Goal: Task Accomplishment & Management: Manage account settings

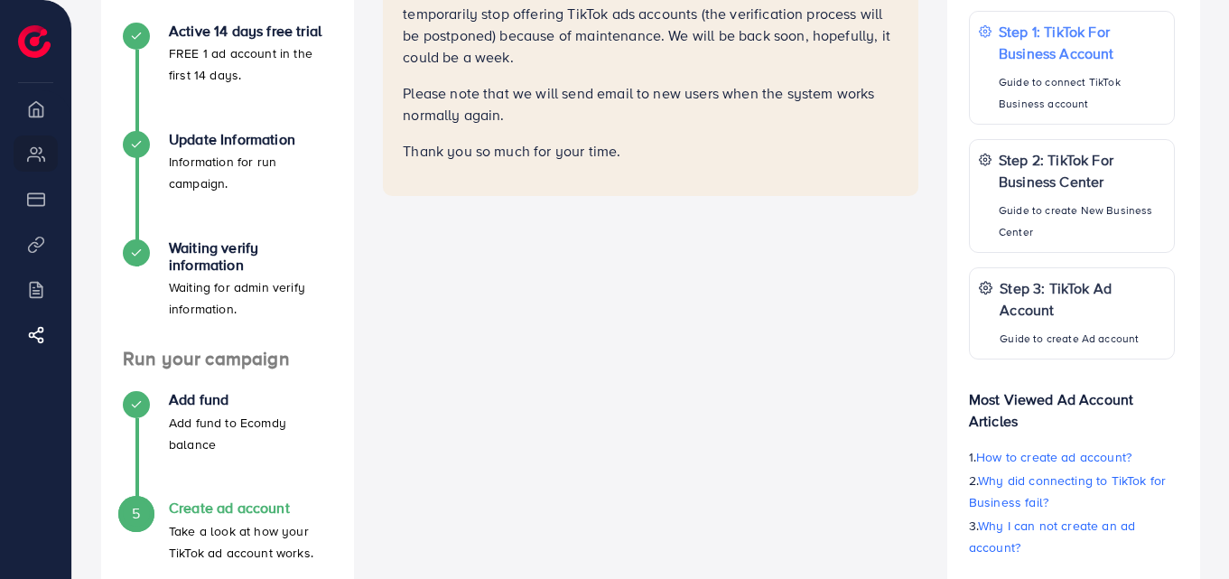
scroll to position [267, 0]
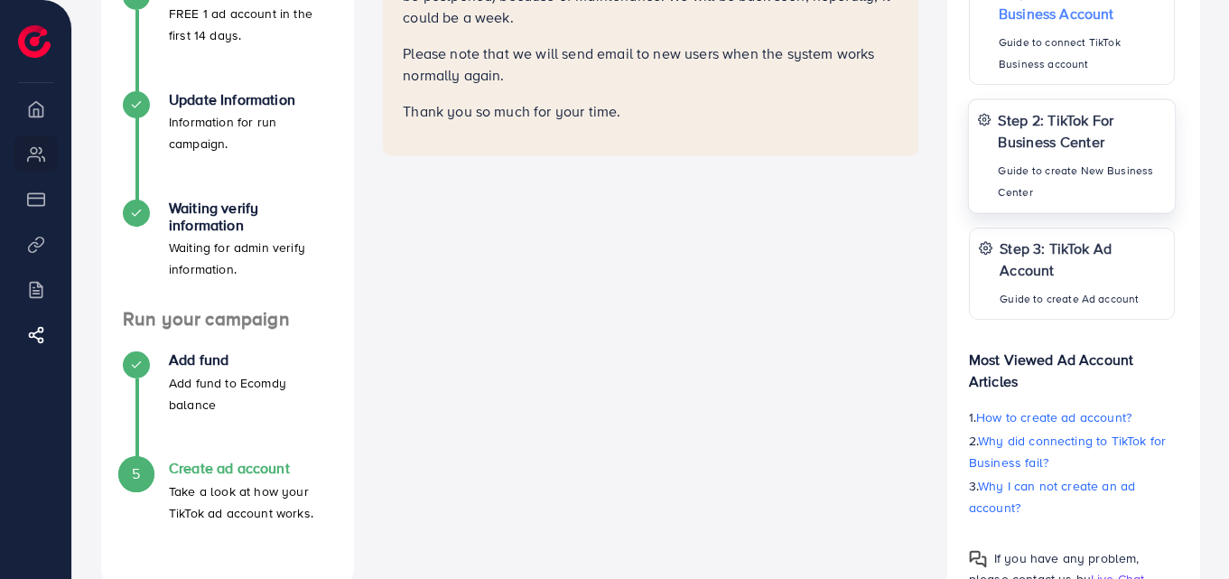
click at [1015, 123] on p "Step 2: TikTok For Business Center" at bounding box center [1081, 129] width 168 height 43
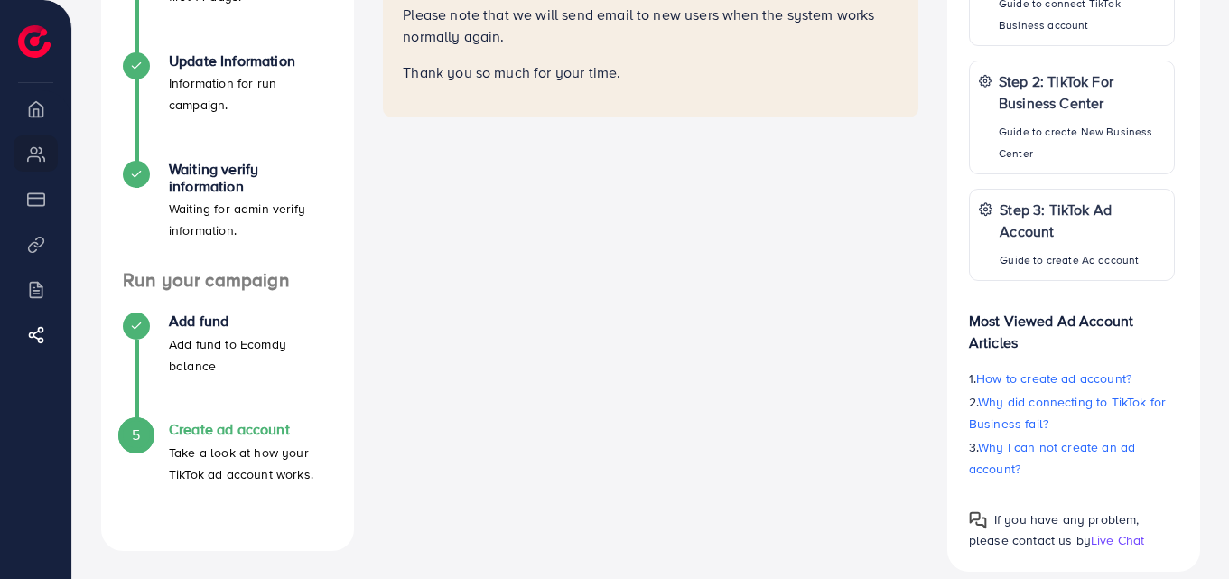
scroll to position [328, 0]
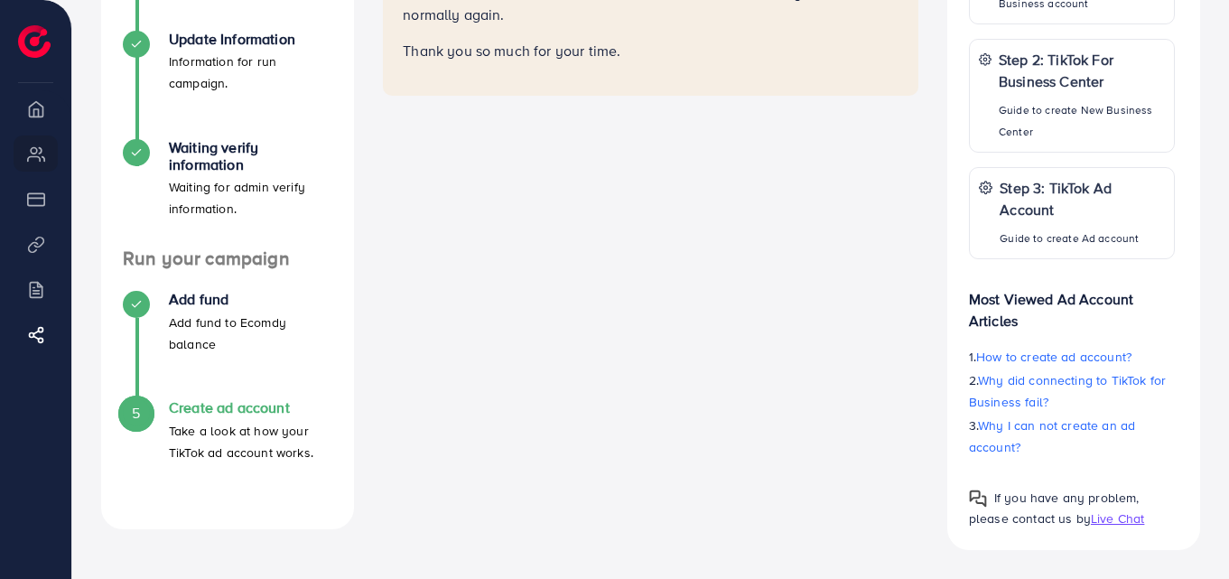
click at [219, 399] on h4 "Create ad account" at bounding box center [250, 407] width 163 height 17
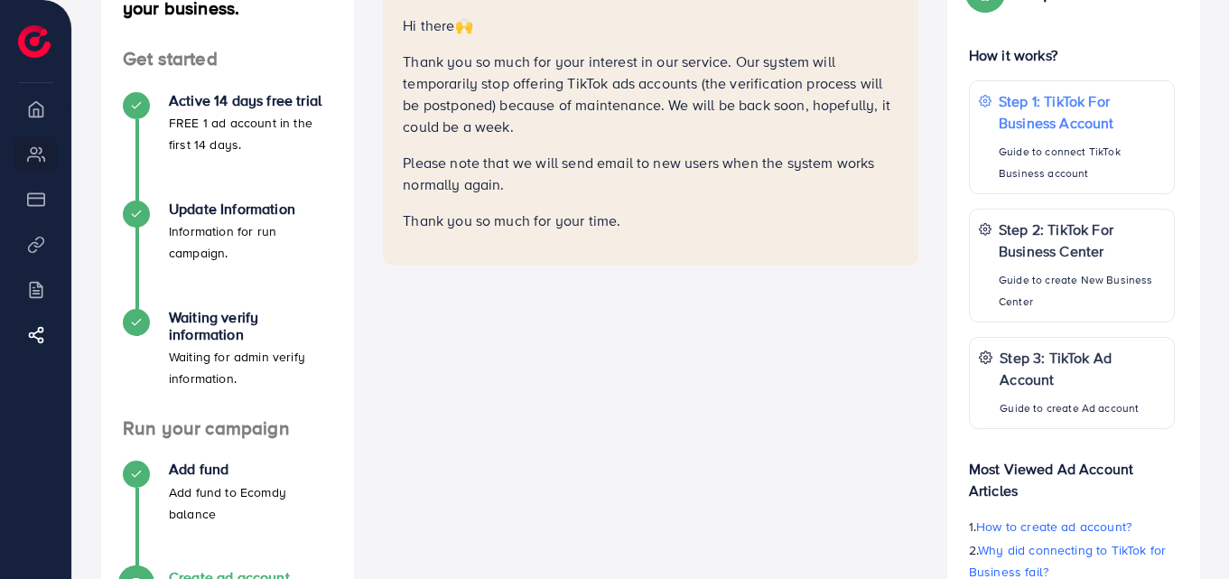
scroll to position [117, 0]
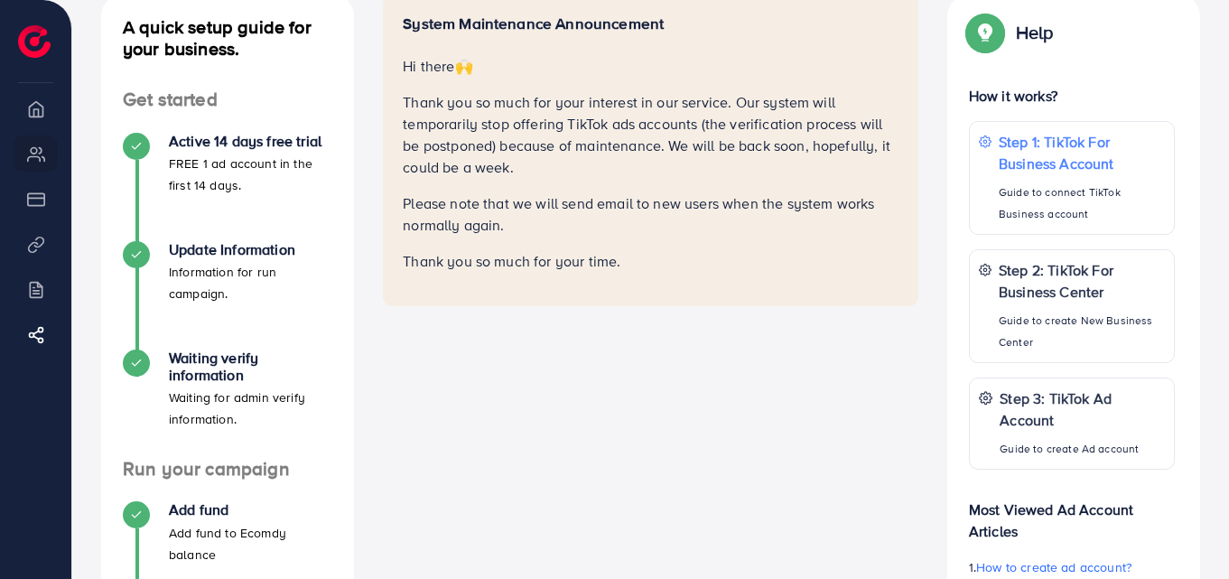
click at [35, 148] on li "My ad accounts" at bounding box center [35, 153] width 71 height 36
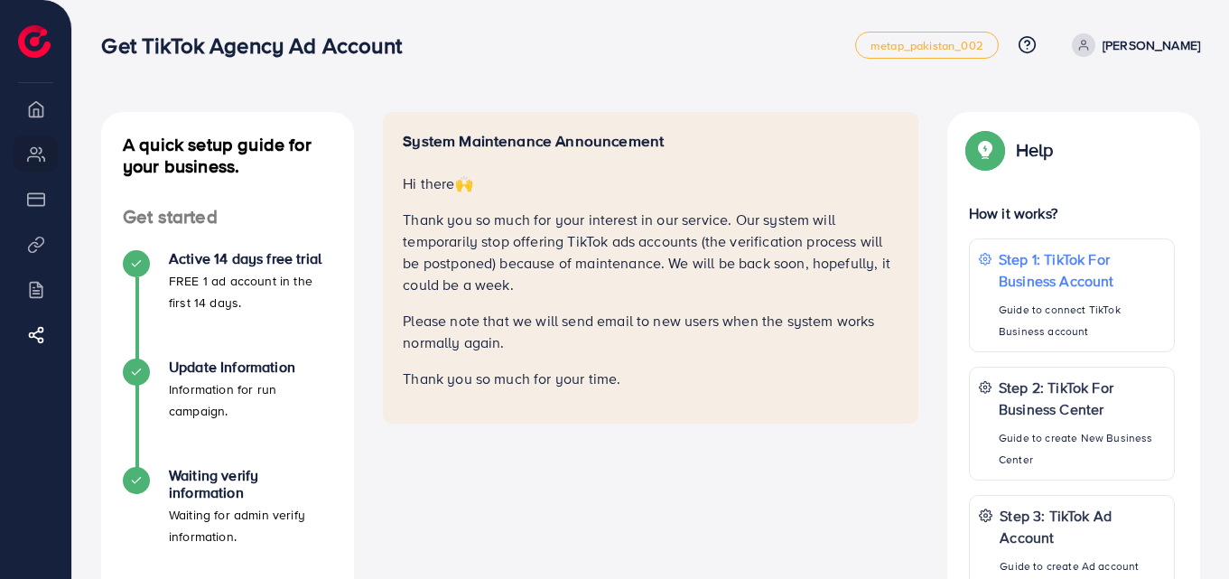
drag, startPoint x: 639, startPoint y: 398, endPoint x: 399, endPoint y: 163, distance: 335.8
click at [399, 163] on div "System Maintenance Announcement Hi there 🙌 Thank you so much for your interest …" at bounding box center [650, 267] width 535 height 311
click at [546, 279] on p "Thank you so much for your interest in our service. Our system will temporarily…" at bounding box center [651, 252] width 496 height 87
